Goal: Find specific page/section: Find specific page/section

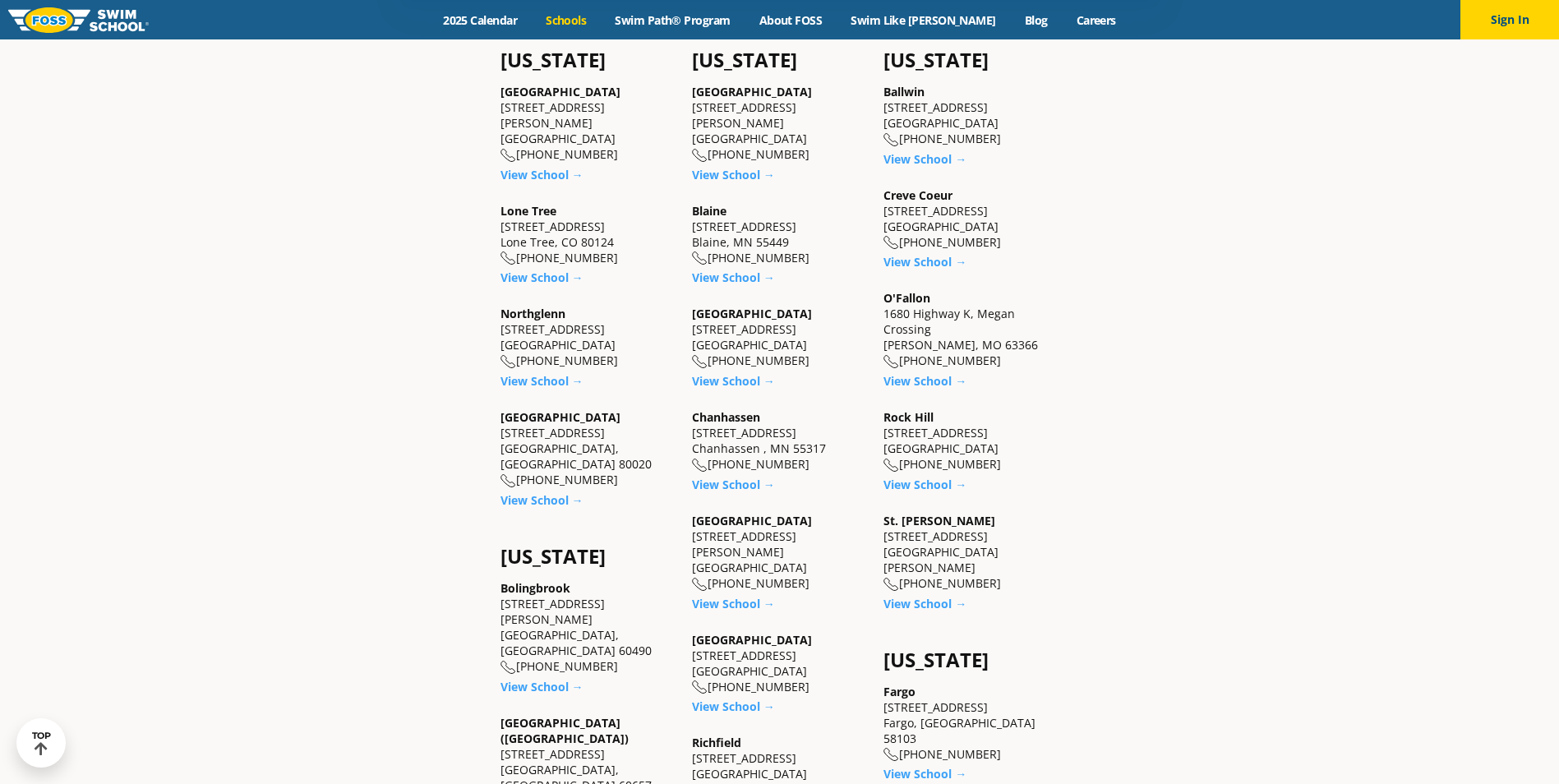
scroll to position [657, 0]
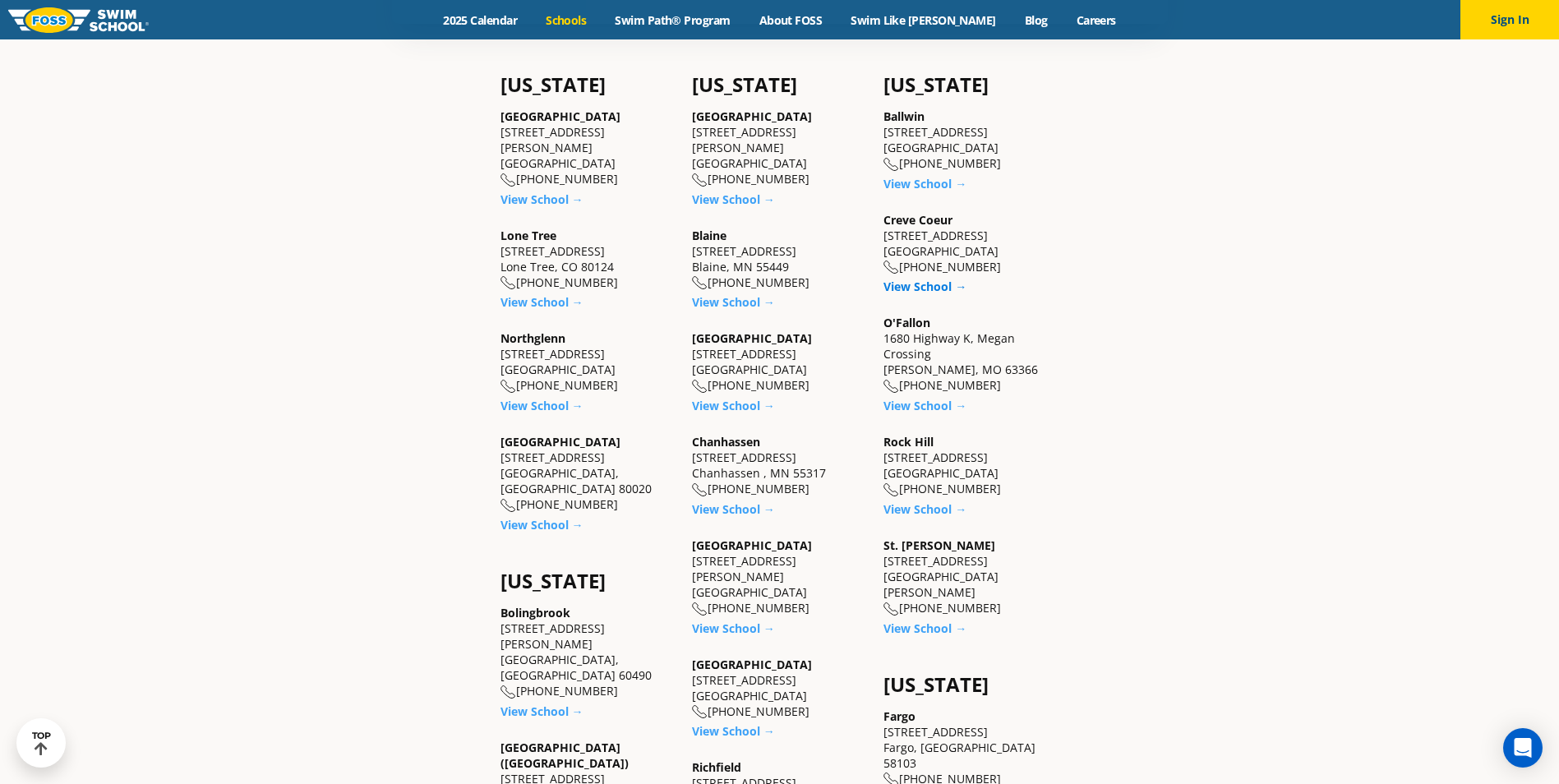
click at [911, 288] on link "View School →" at bounding box center [924, 286] width 83 height 16
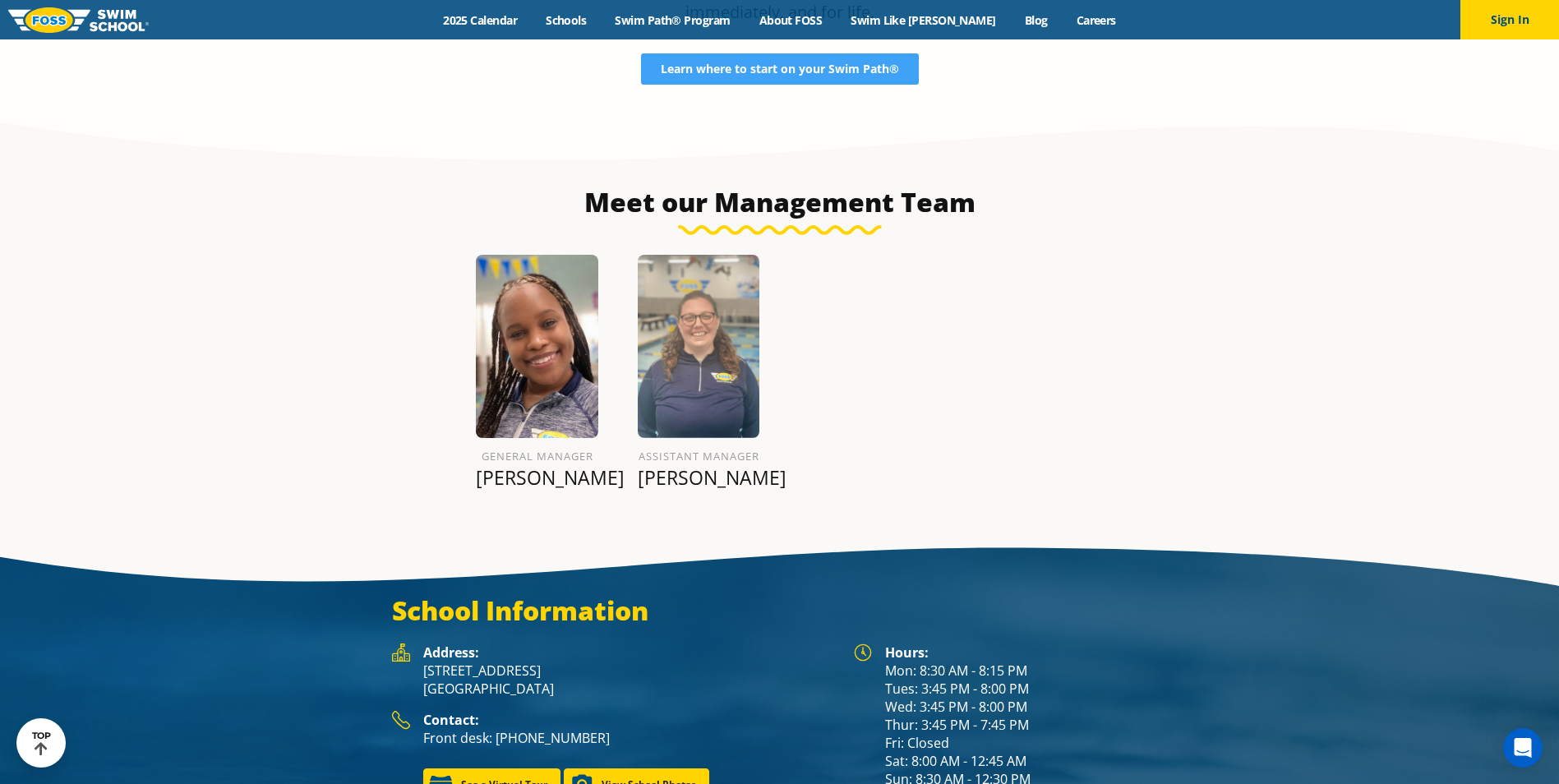
scroll to position [1890, 0]
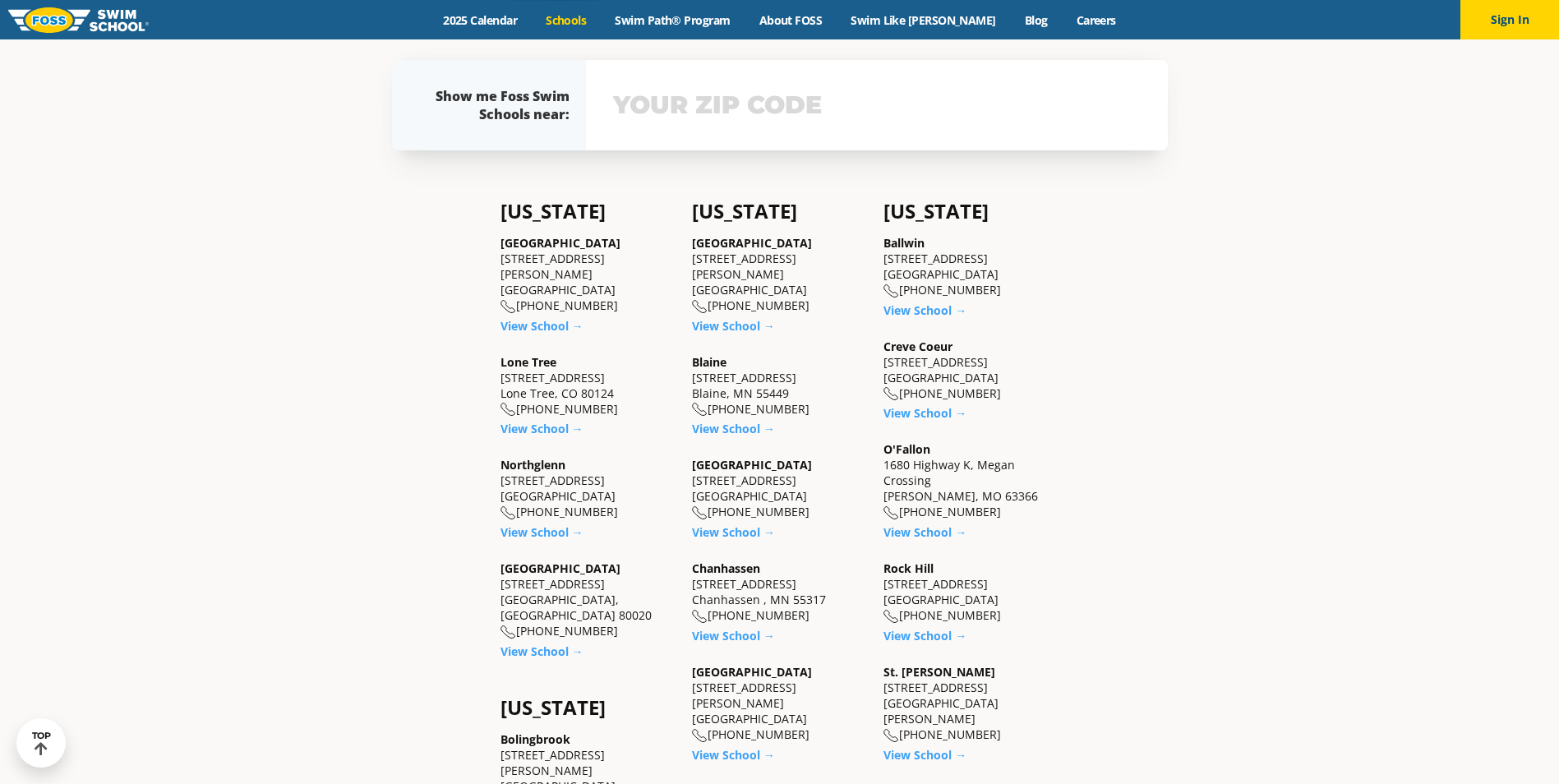
scroll to position [657, 0]
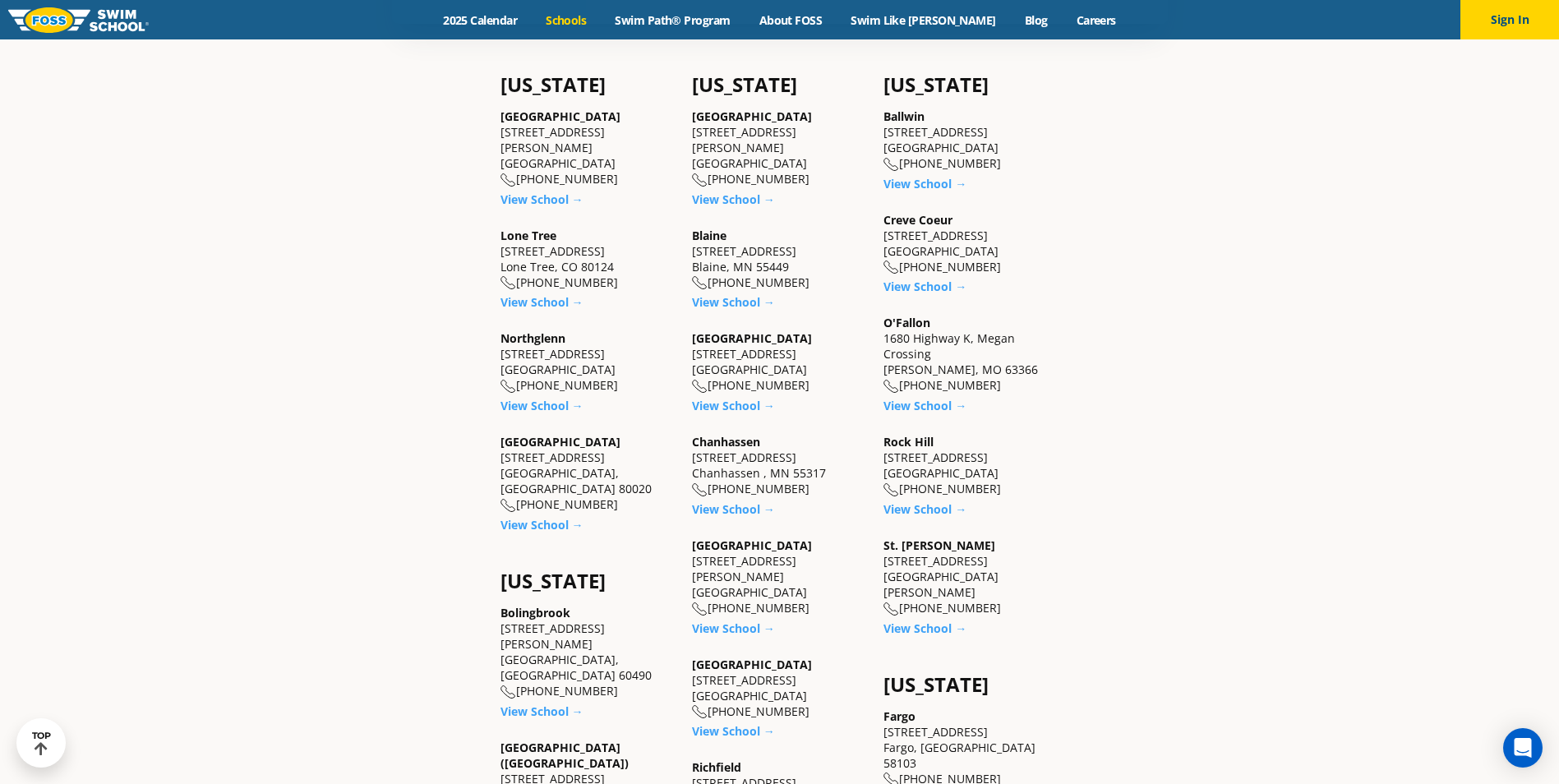
click at [544, 169] on div "Castle Rock 5650 Allen Way, Suite 112 Castle Rock, CO 80108 (983) 203-1440" at bounding box center [588, 148] width 175 height 79
click at [547, 191] on link "View School →" at bounding box center [541, 199] width 83 height 16
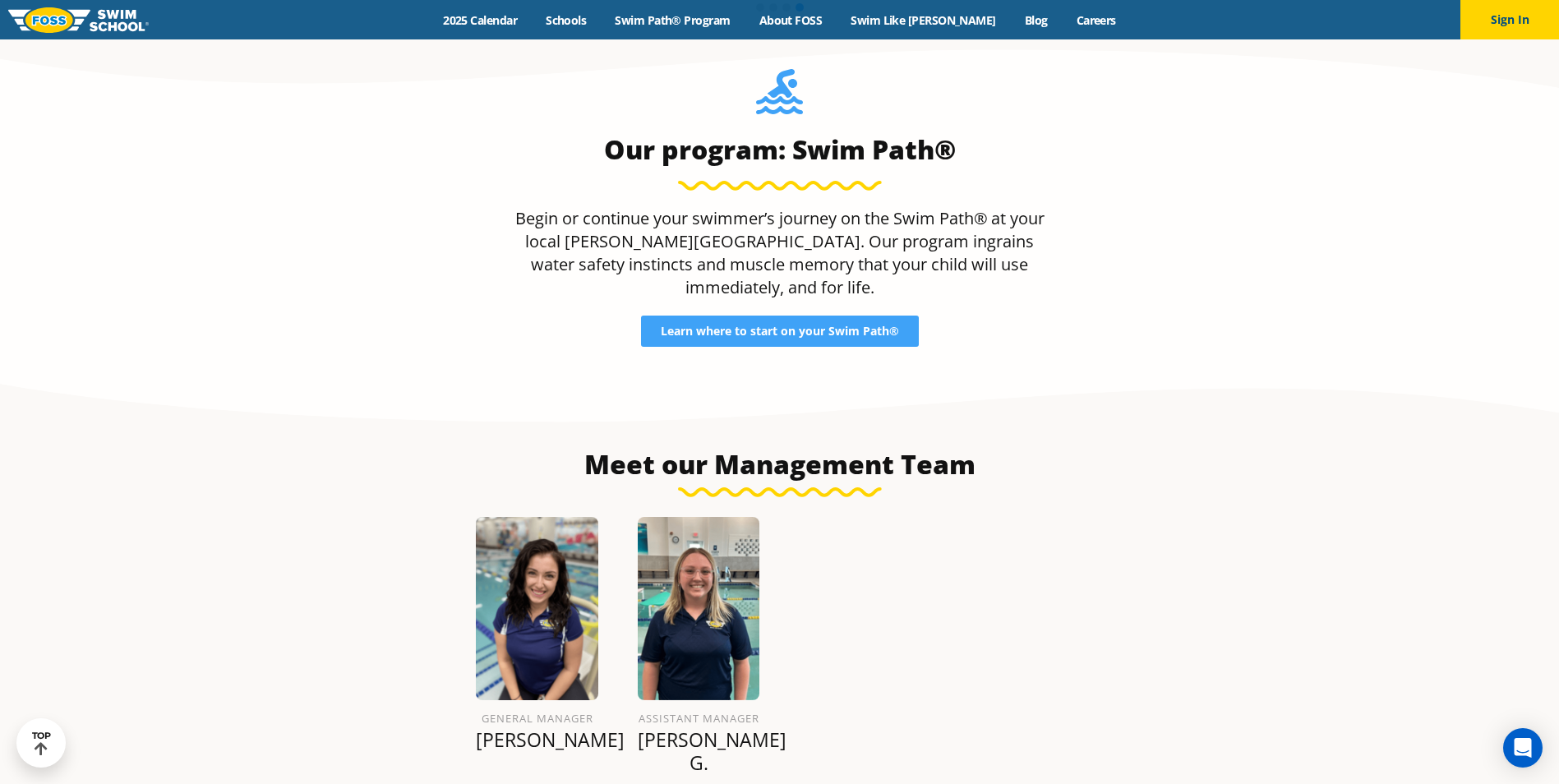
scroll to position [1703, 0]
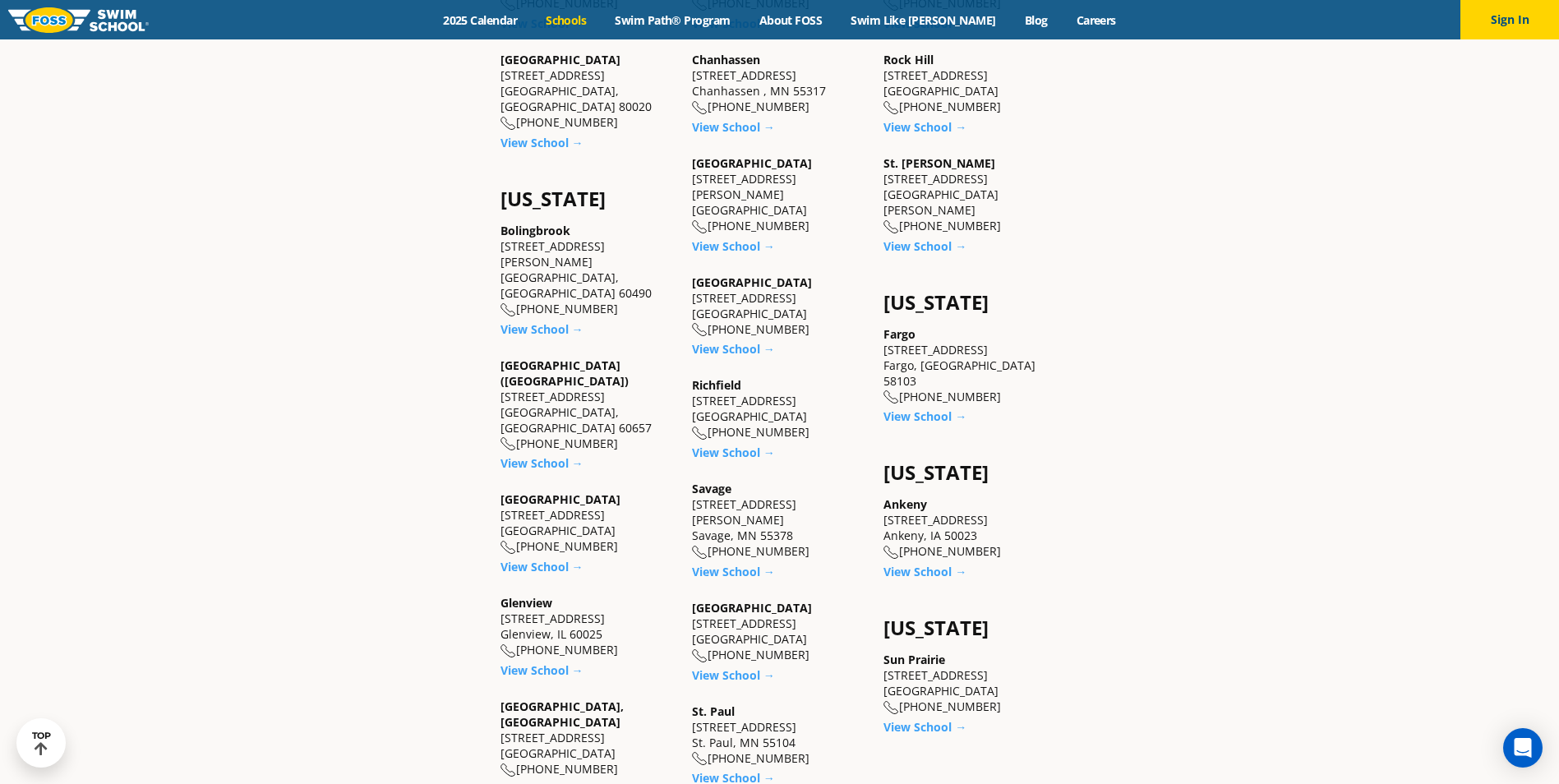
scroll to position [1069, 0]
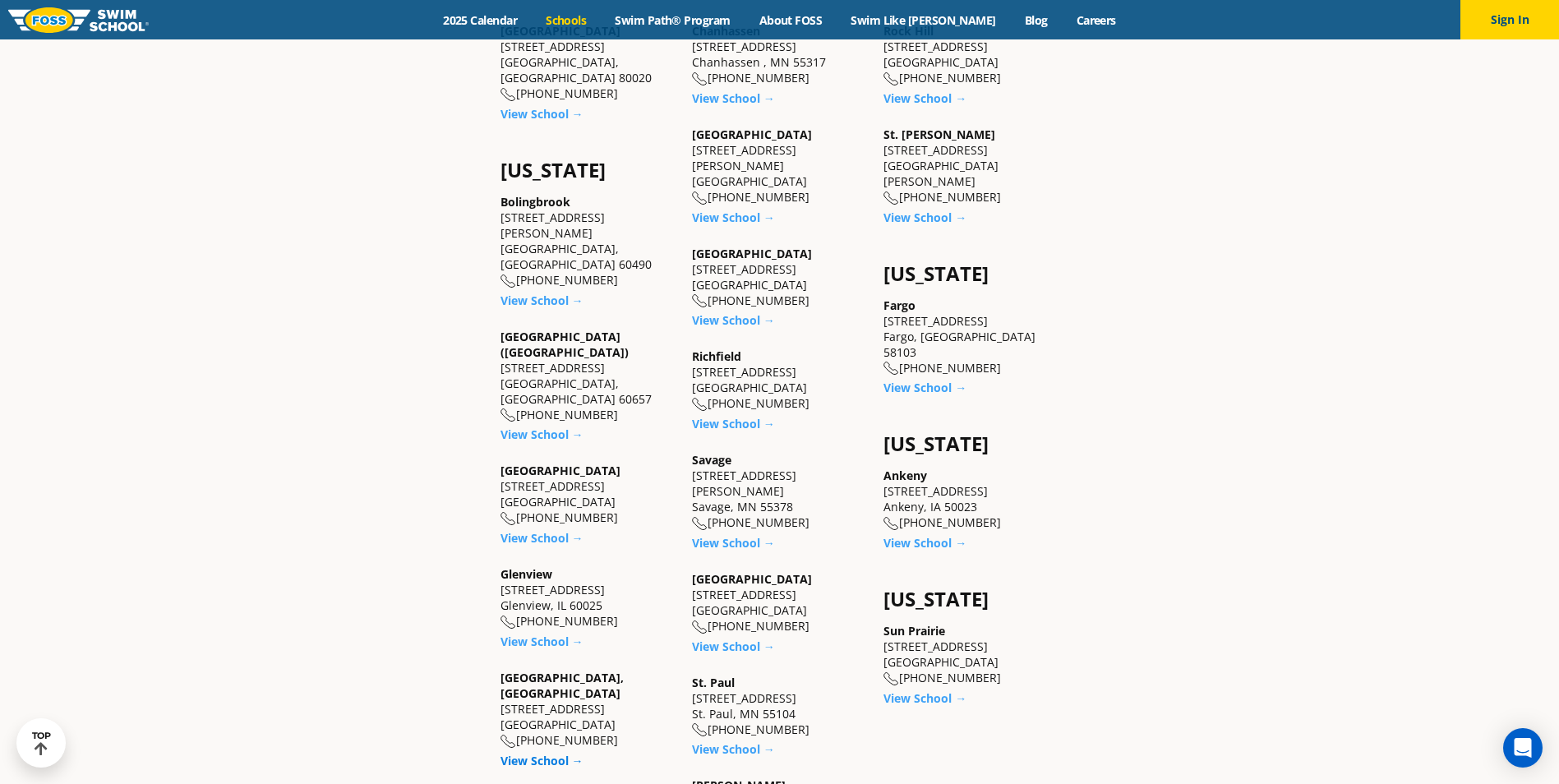
click at [535, 753] on link "View School →" at bounding box center [541, 760] width 83 height 16
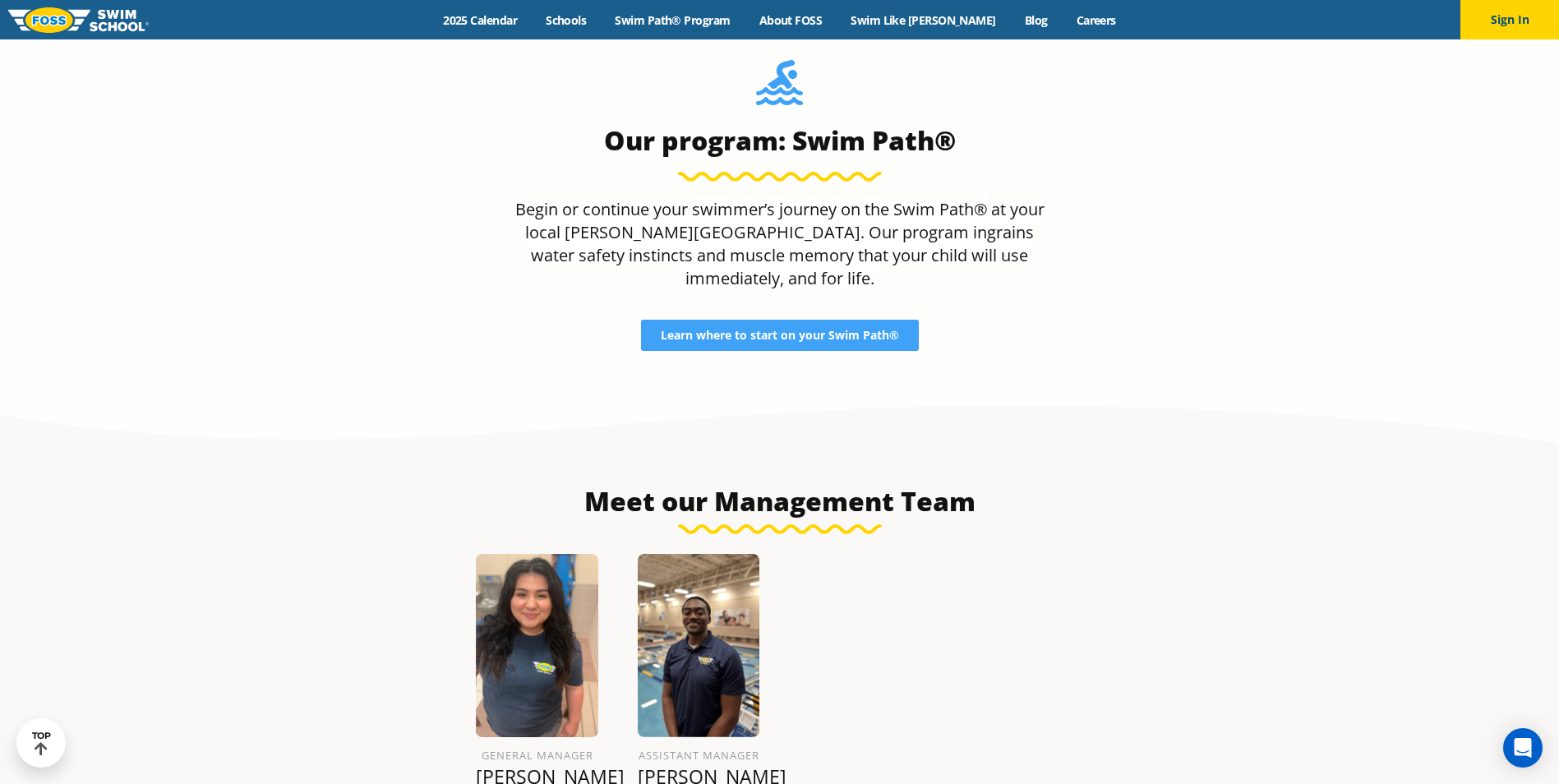
scroll to position [1644, 0]
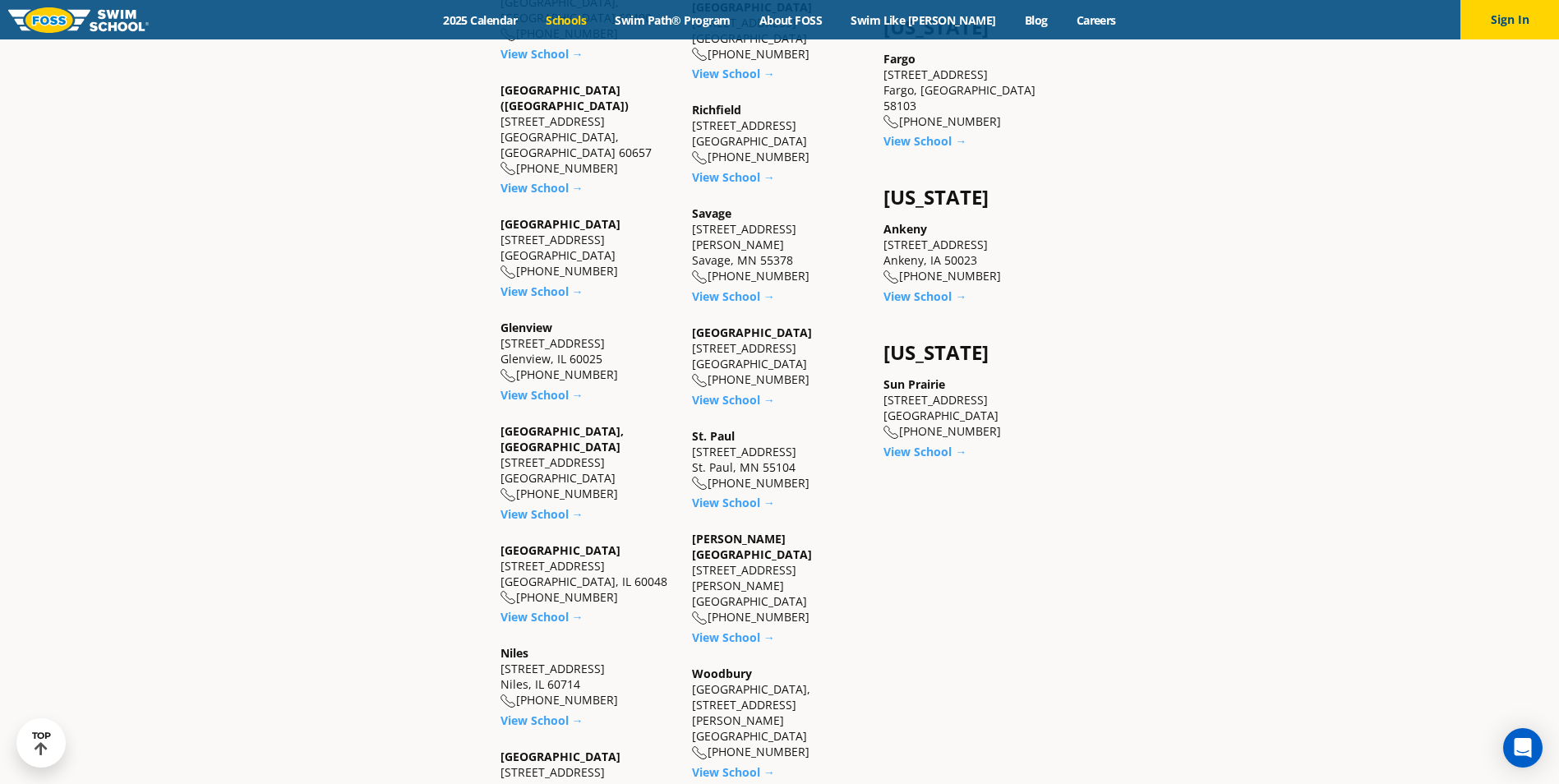
scroll to position [1397, 0]
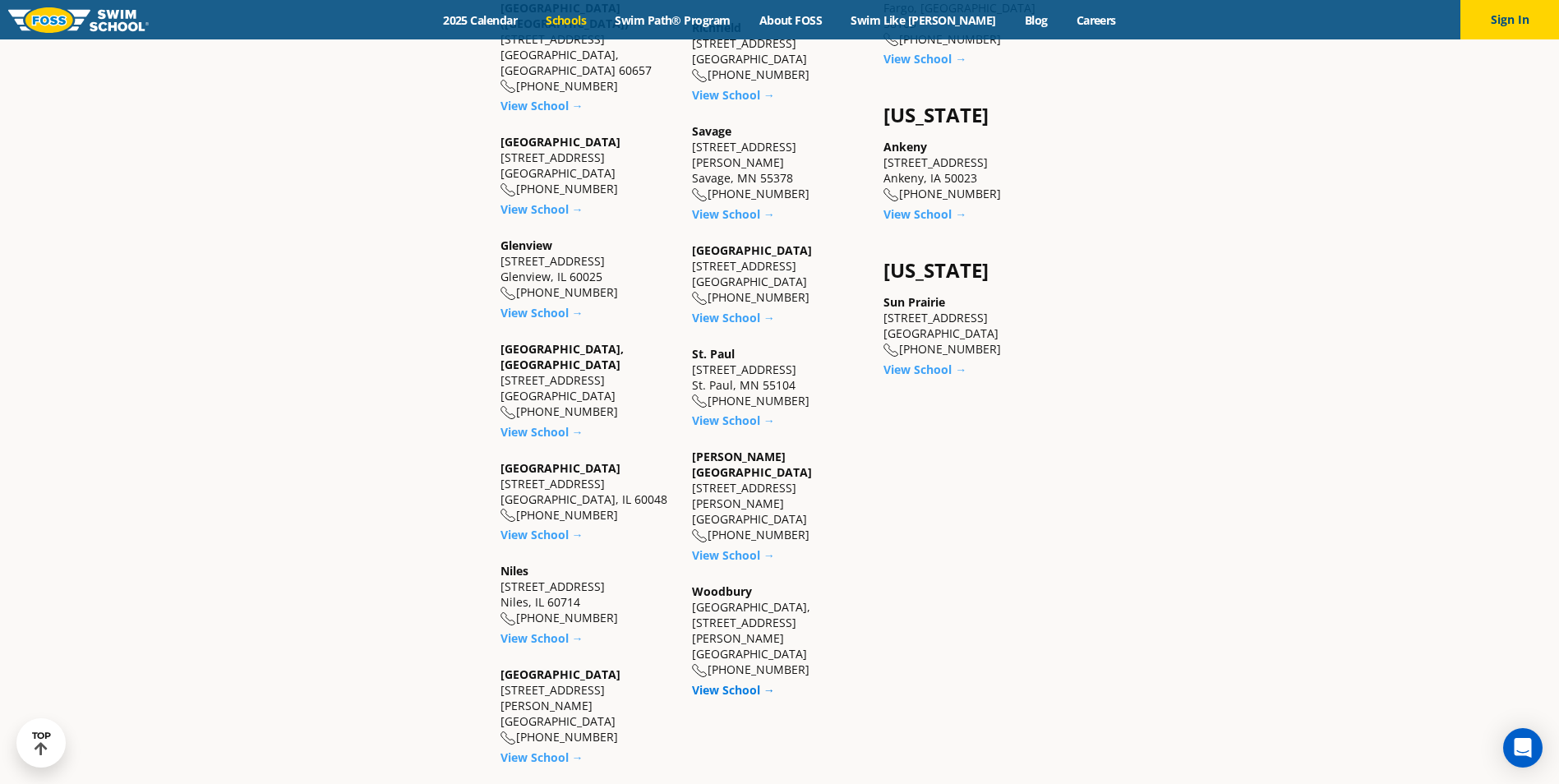
click at [737, 682] on link "View School →" at bounding box center [733, 690] width 83 height 16
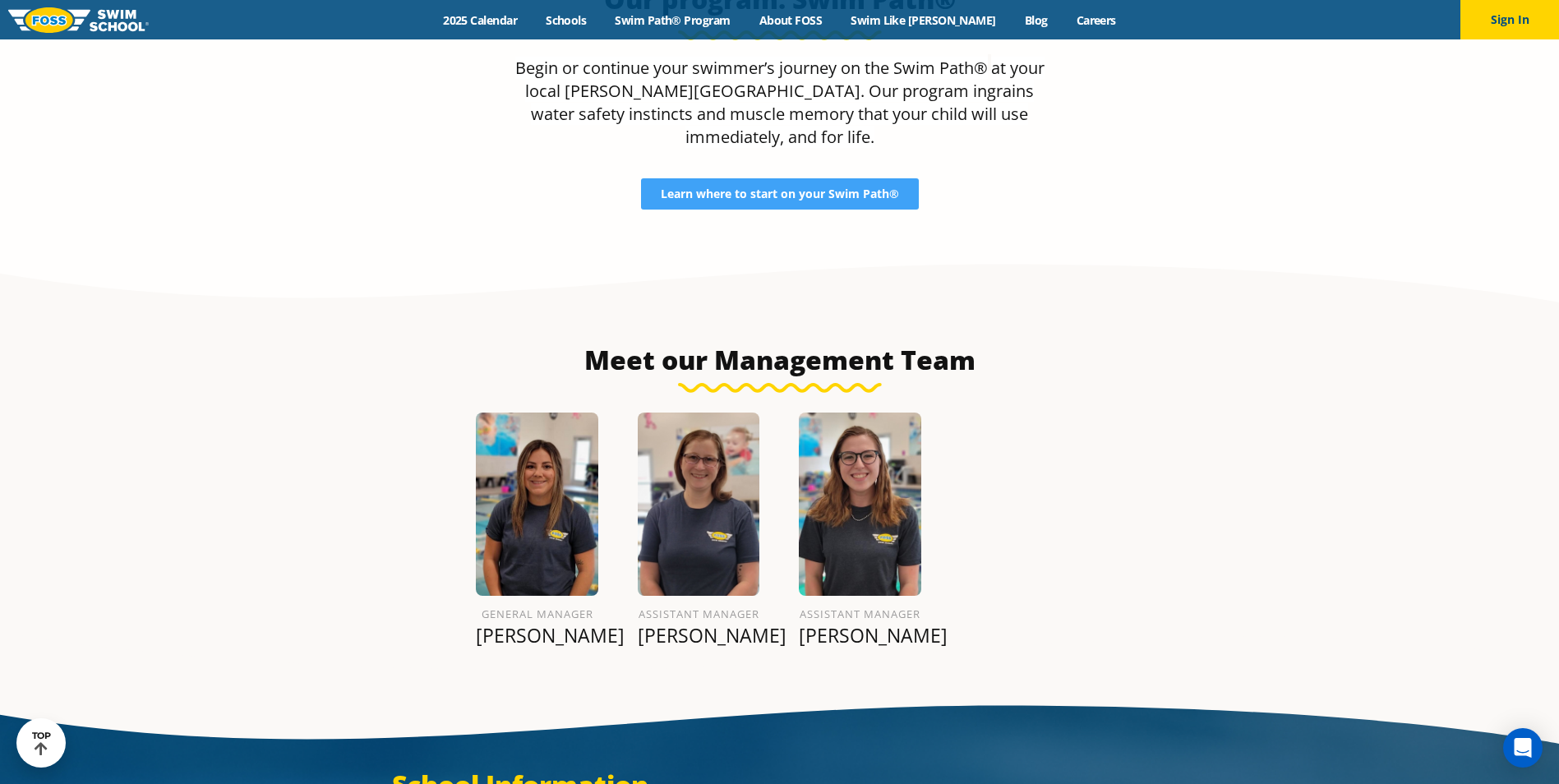
scroll to position [1762, 0]
